Goal: Task Accomplishment & Management: Use online tool/utility

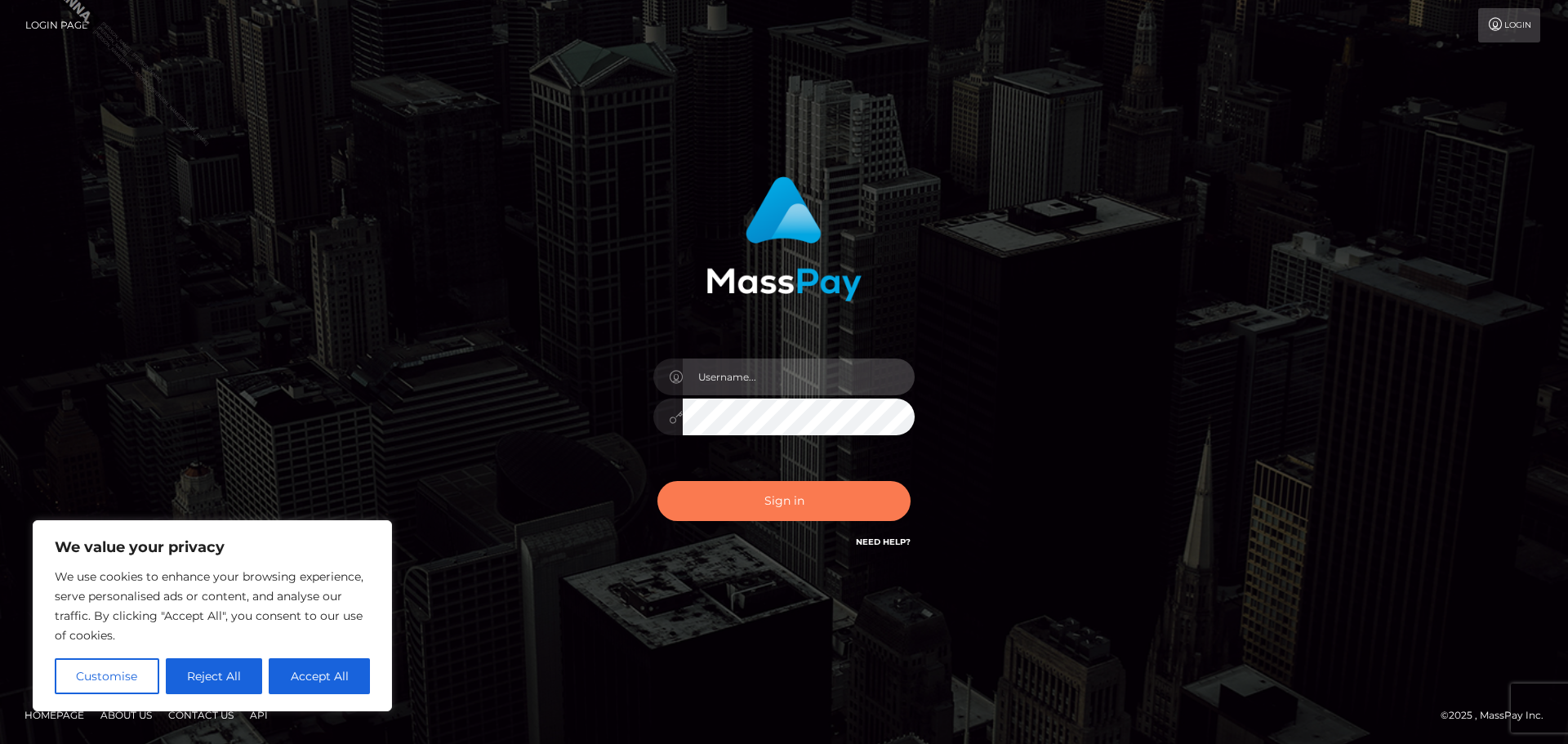
type input "Kriska.Silversocial"
click at [784, 495] on button "Sign in" at bounding box center [784, 501] width 253 height 40
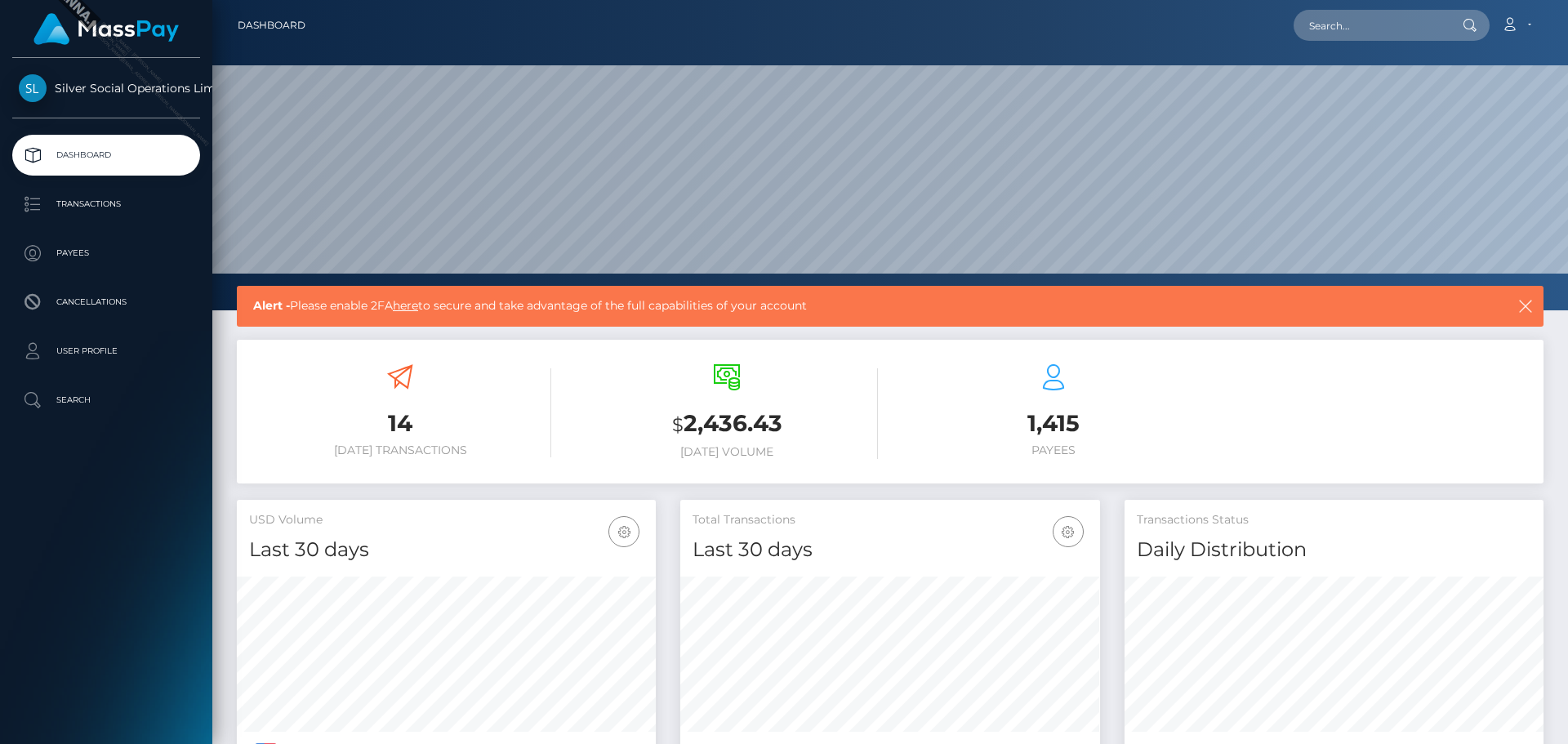
scroll to position [290, 420]
drag, startPoint x: 684, startPoint y: 421, endPoint x: 783, endPoint y: 420, distance: 99.0
click at [783, 420] on h3 "$ 2,436.43" at bounding box center [727, 424] width 303 height 34
copy h3 "2,436.43"
